Goal: Find specific page/section: Find specific page/section

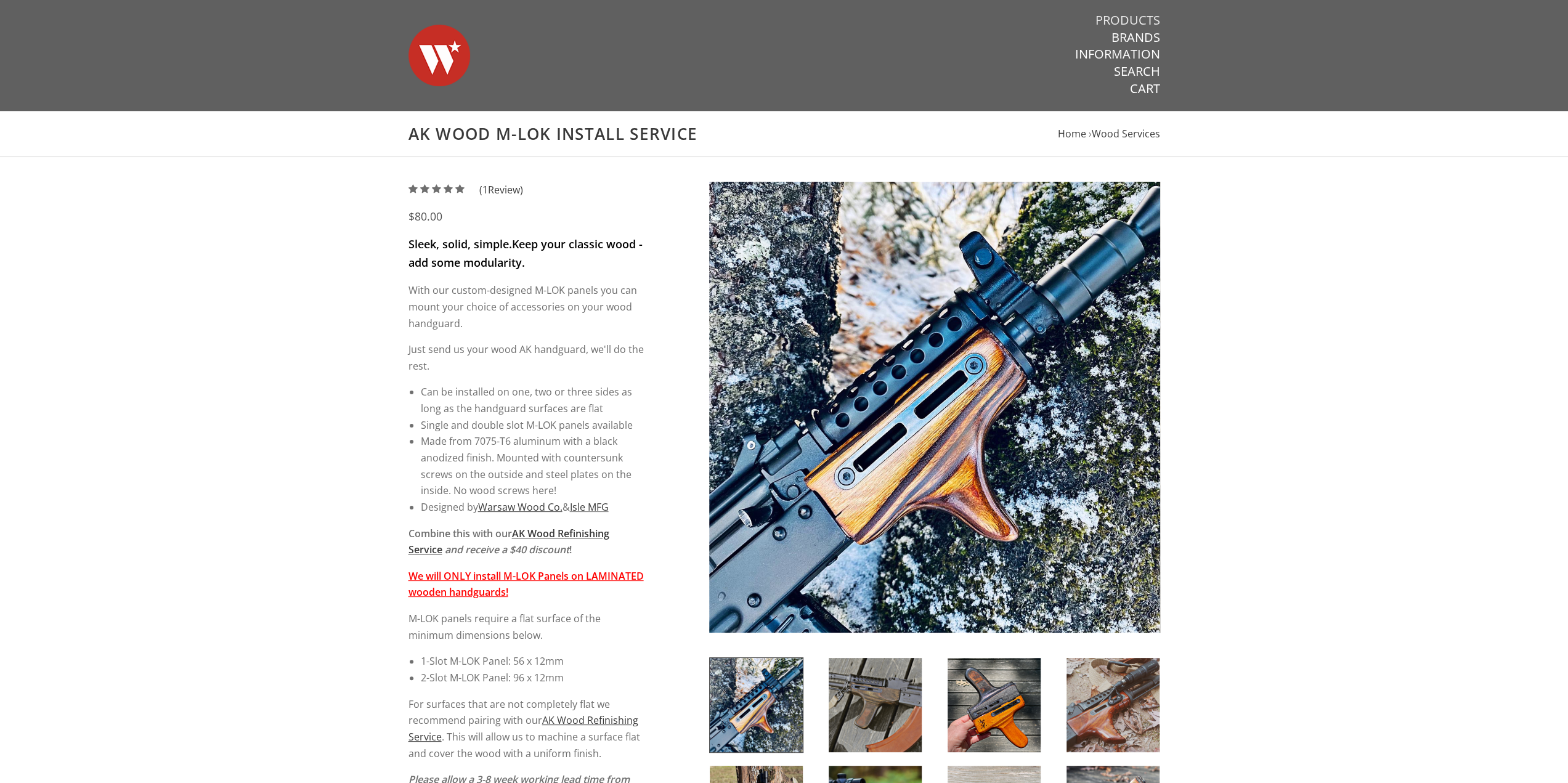
click at [1119, 15] on link "Products" at bounding box center [1128, 20] width 65 height 16
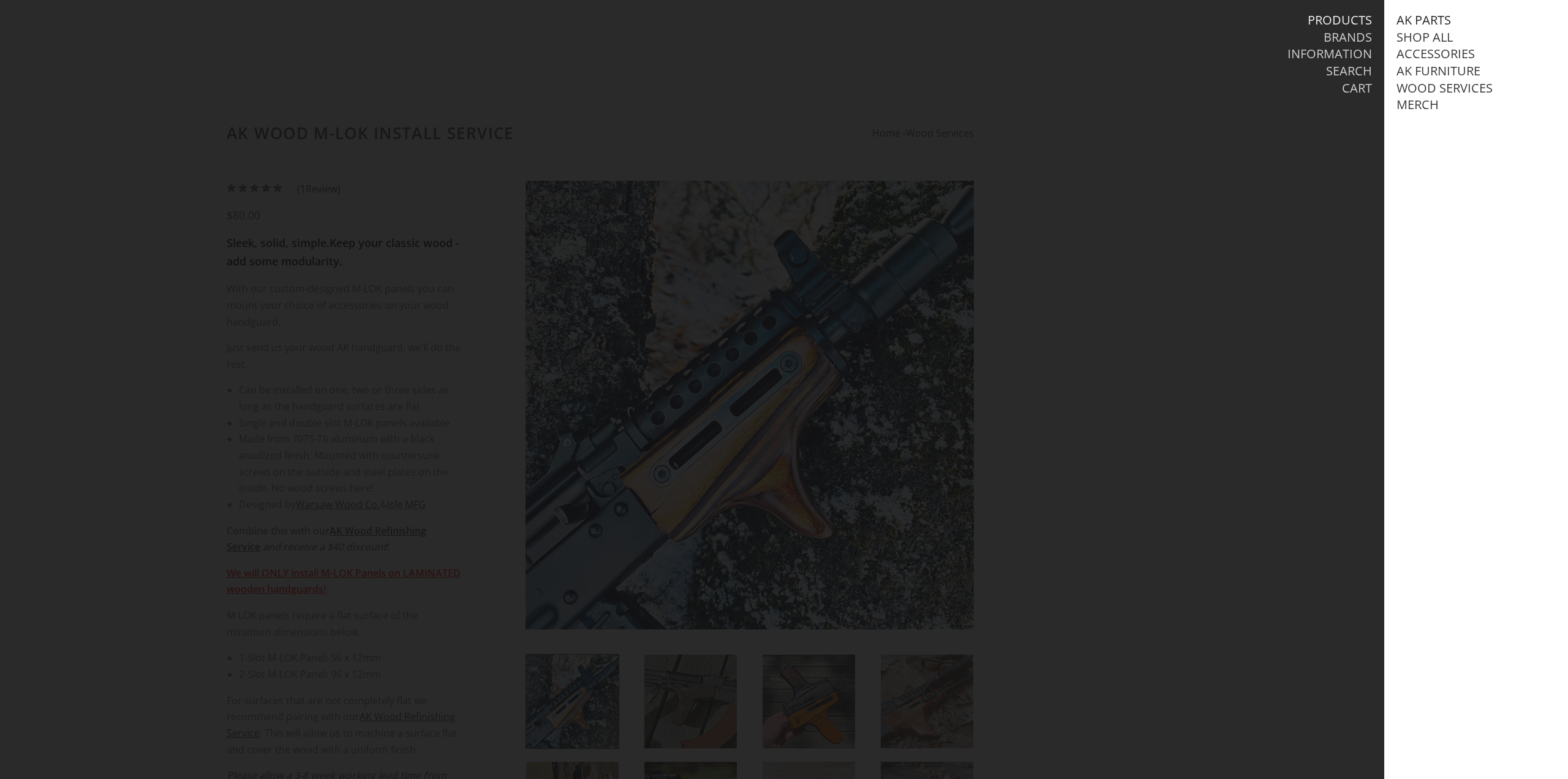
click at [1419, 17] on link "AK Parts" at bounding box center [1424, 20] width 55 height 16
